Goal: Information Seeking & Learning: Find specific fact

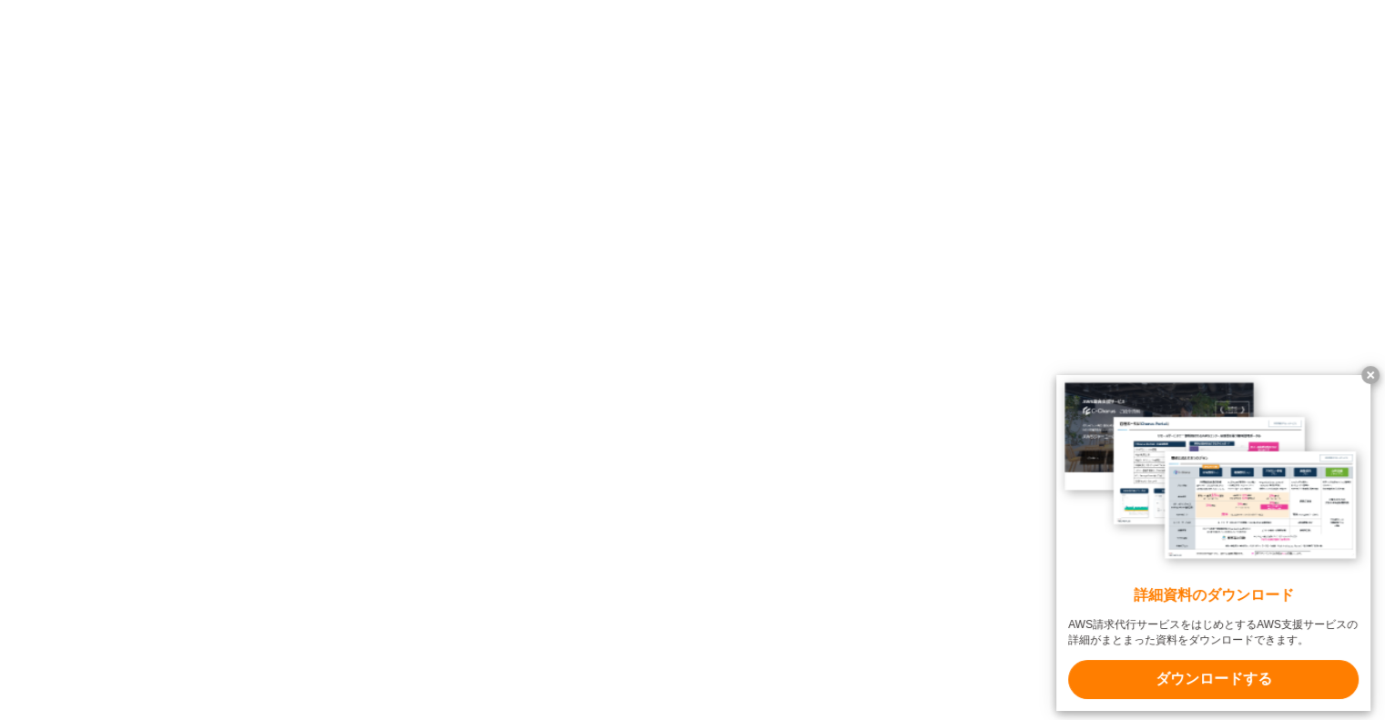
scroll to position [12997, 0]
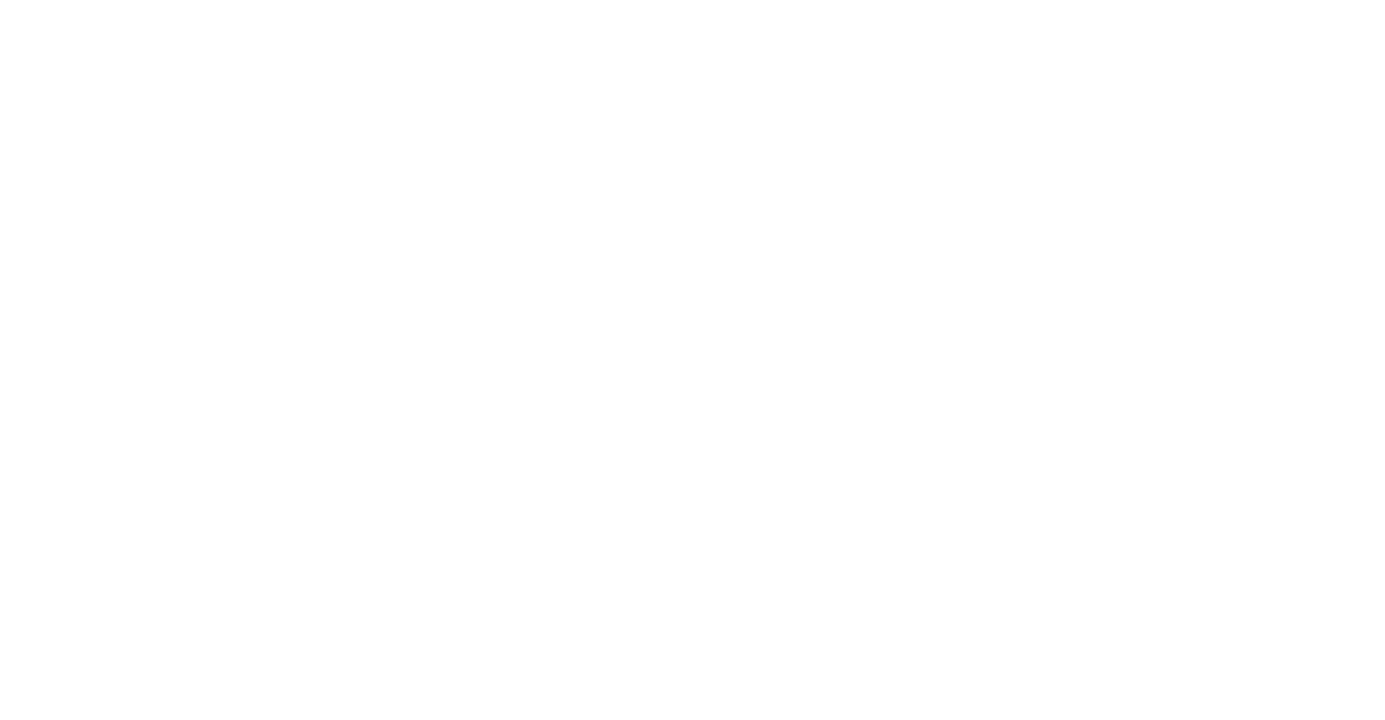
scroll to position [5948, 0]
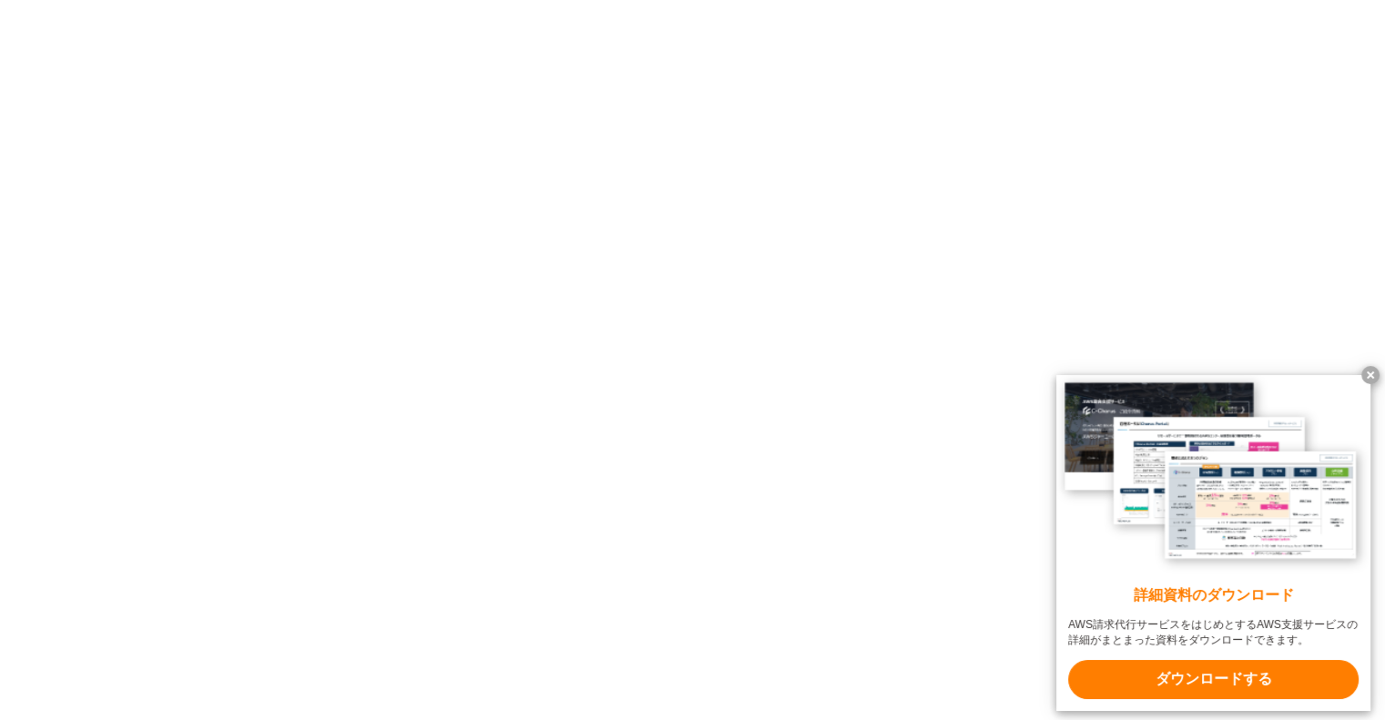
drag, startPoint x: 200, startPoint y: 356, endPoint x: 926, endPoint y: 354, distance: 725.9
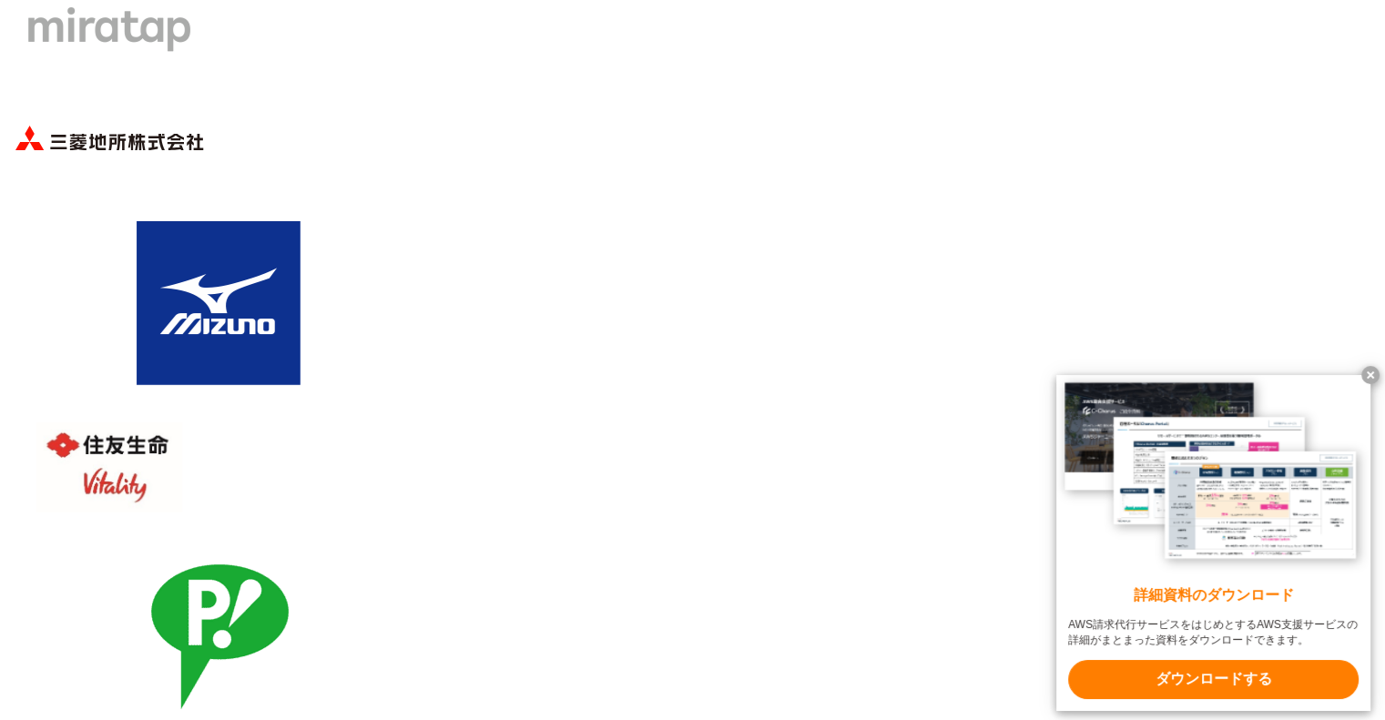
scroll to position [6677, 0]
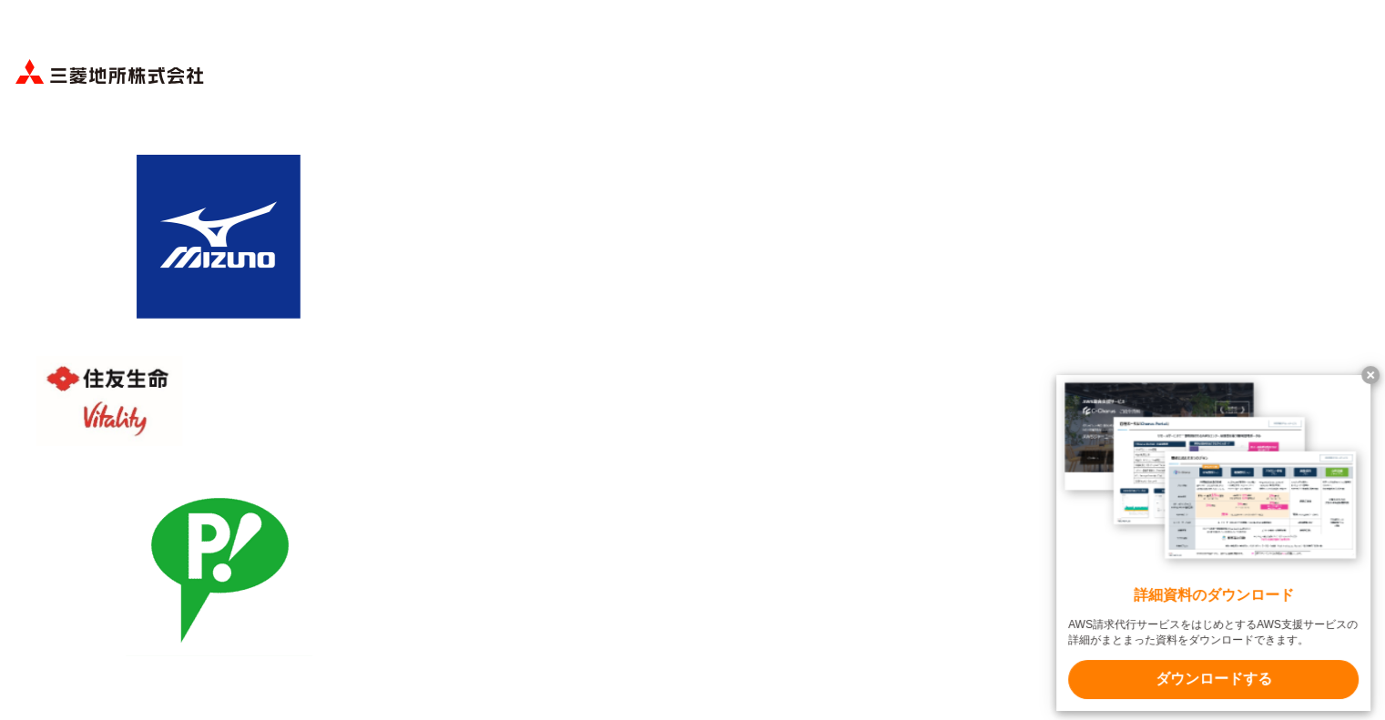
click at [1377, 372] on x-t at bounding box center [1371, 375] width 18 height 18
